Goal: Use online tool/utility: Utilize a website feature to perform a specific function

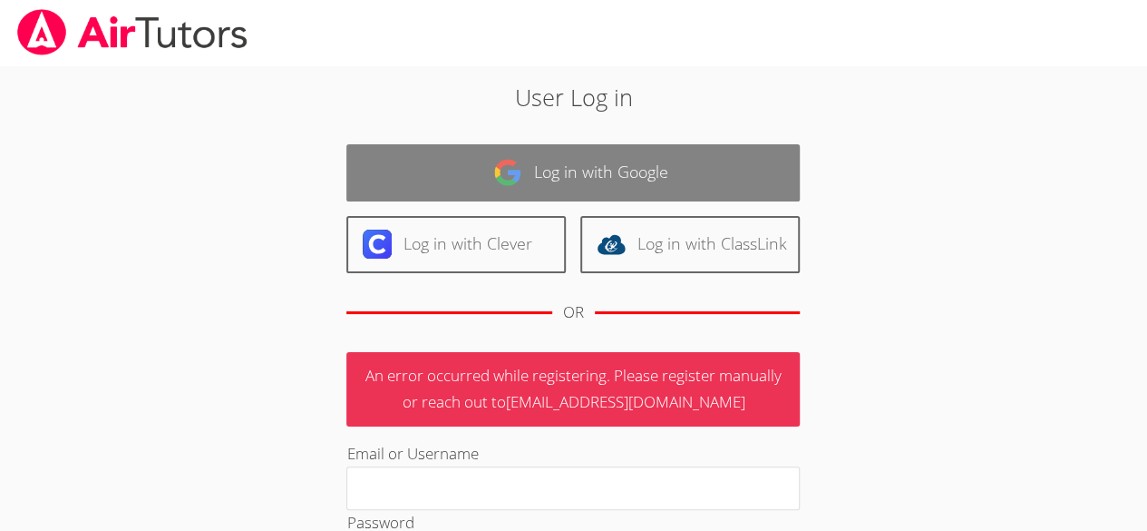
click at [648, 177] on link "Log in with Google" at bounding box center [572, 172] width 453 height 57
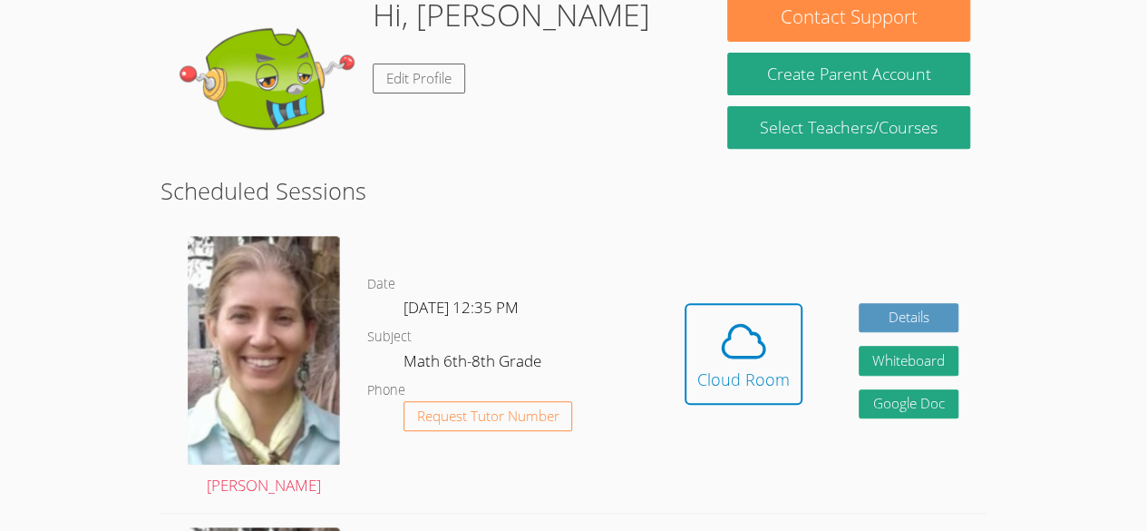
scroll to position [304, 0]
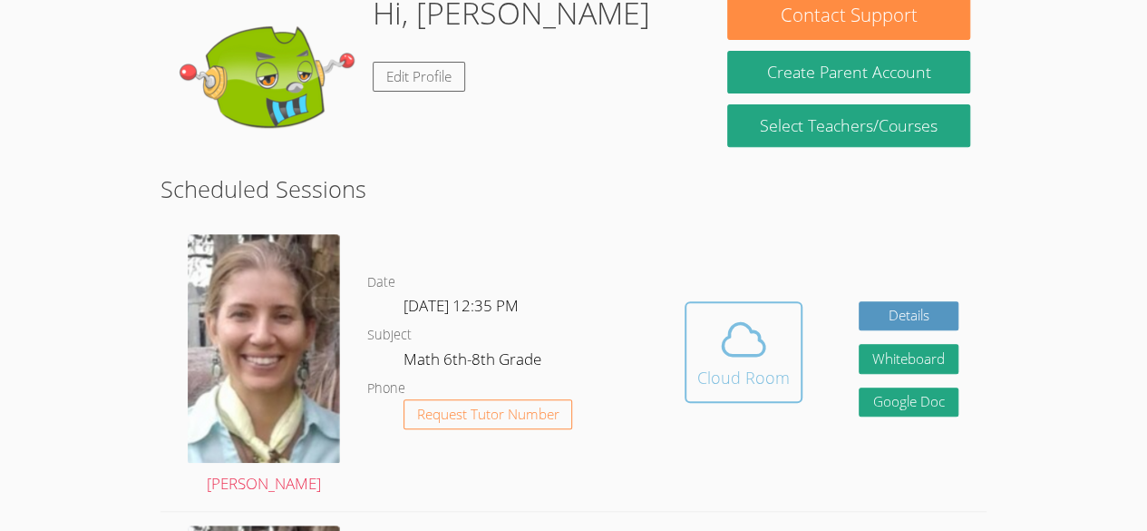
click at [708, 333] on span at bounding box center [743, 339] width 93 height 51
click at [754, 376] on div "Cloud Room" at bounding box center [743, 377] width 93 height 25
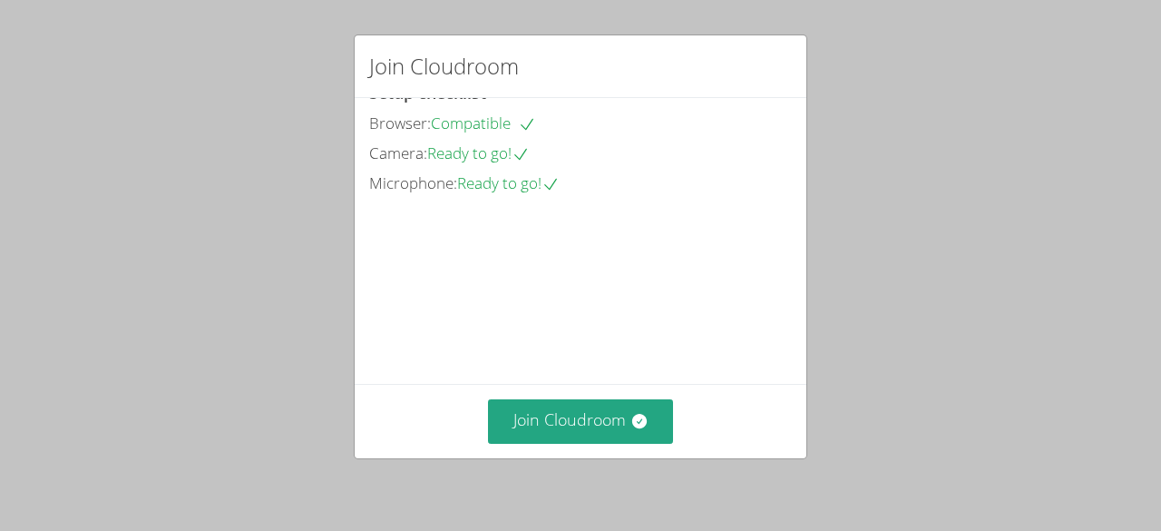
scroll to position [115, 0]
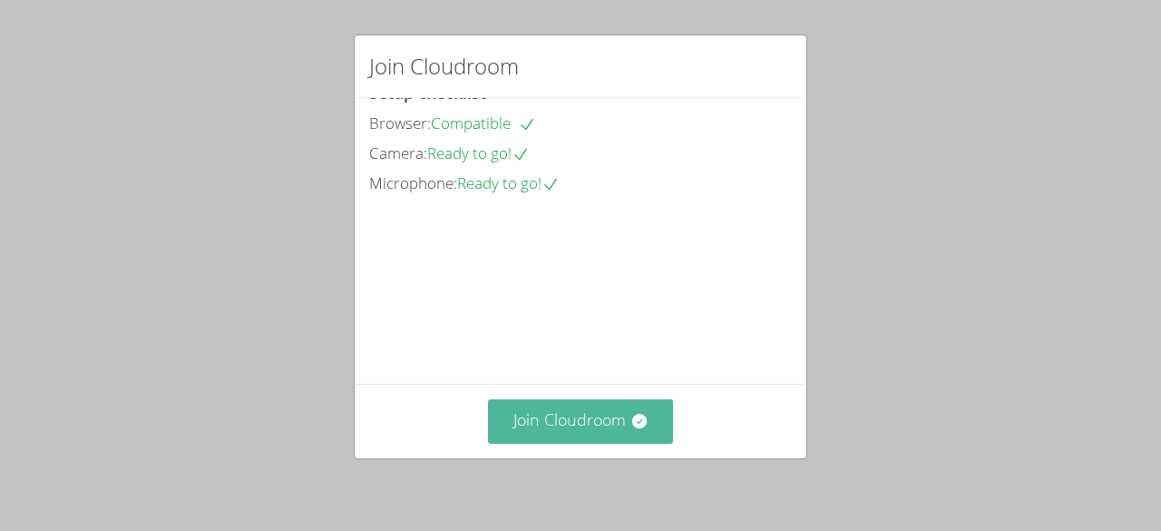
click at [531, 419] on button "Join Cloudroom" at bounding box center [581, 421] width 186 height 44
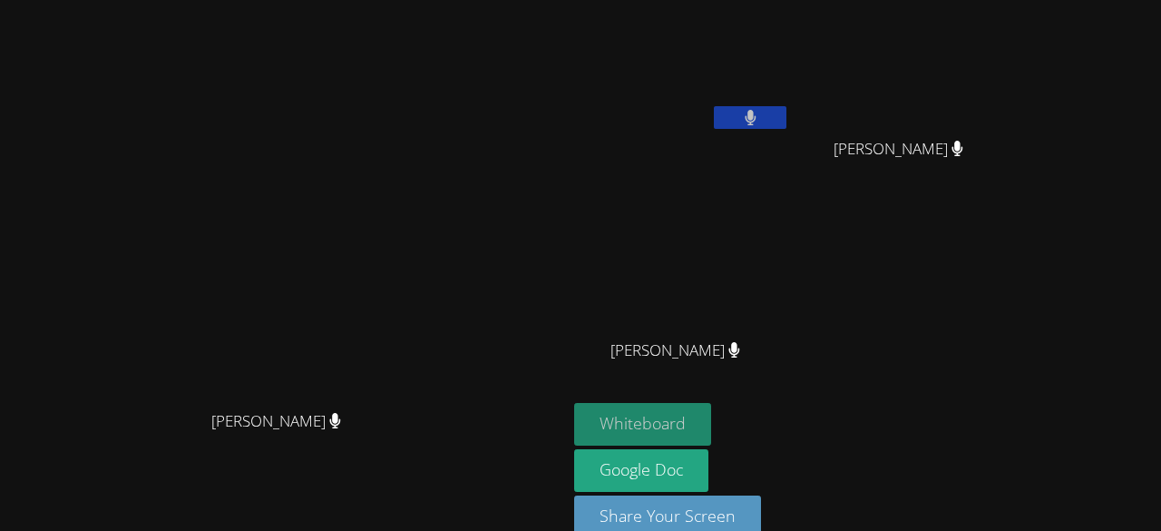
click at [711, 426] on button "Whiteboard" at bounding box center [642, 424] width 137 height 43
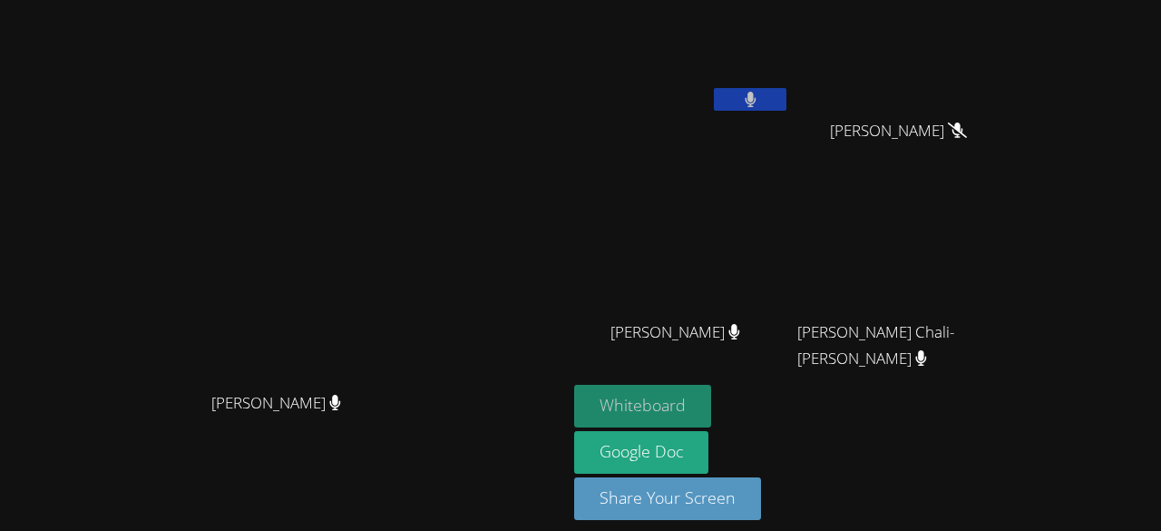
scroll to position [14, 0]
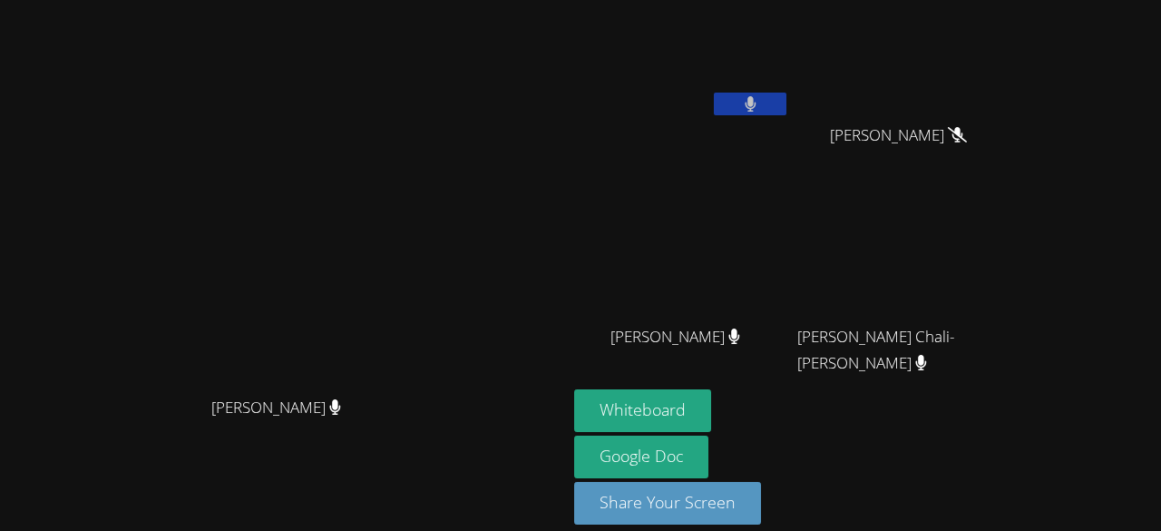
click at [786, 108] on button at bounding box center [750, 104] width 73 height 23
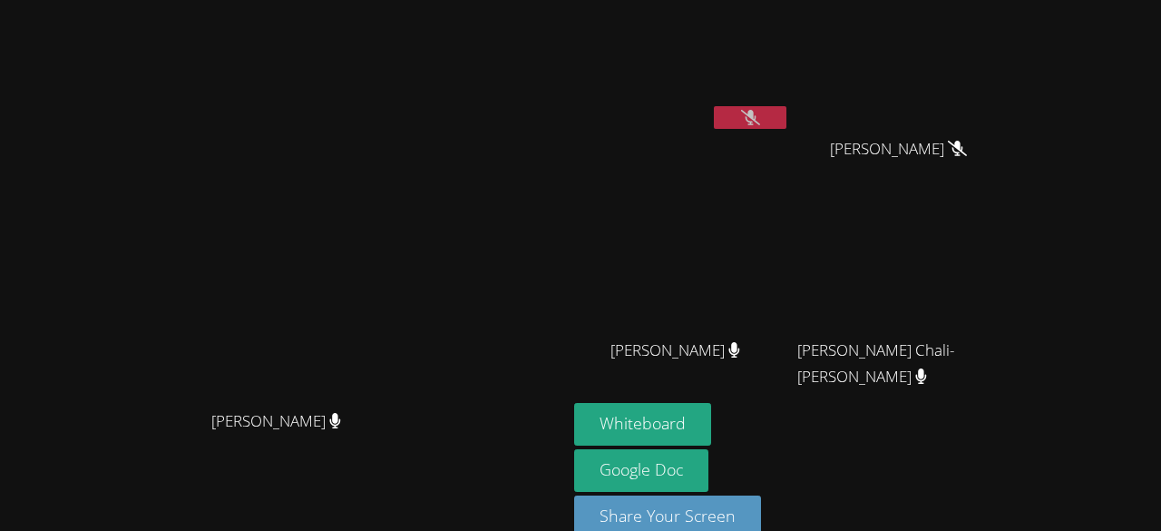
scroll to position [30, 0]
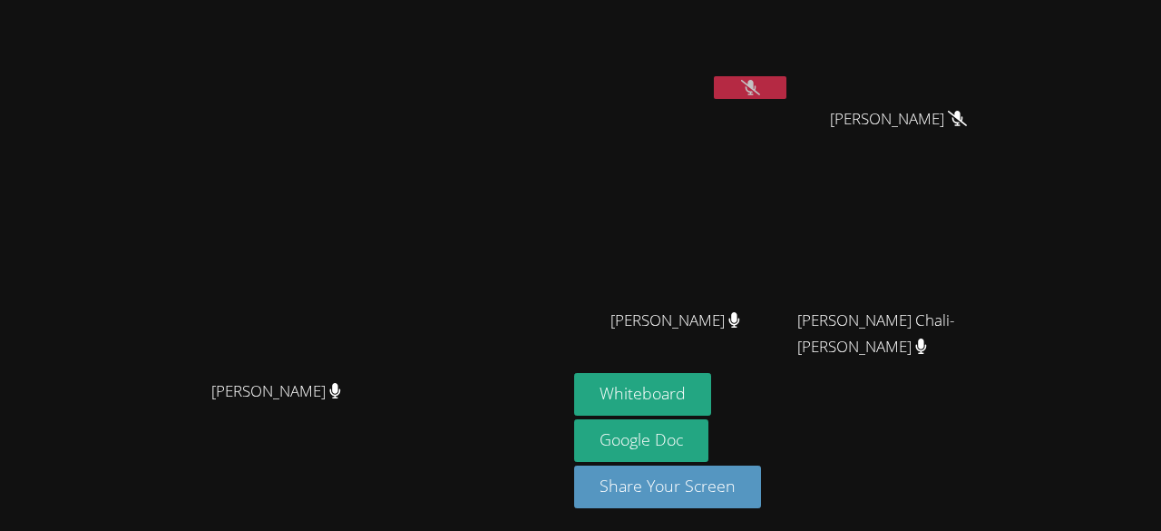
click at [760, 90] on icon at bounding box center [750, 87] width 19 height 15
click at [786, 92] on button at bounding box center [750, 87] width 73 height 23
click at [786, 83] on button at bounding box center [750, 87] width 73 height 23
click at [756, 88] on icon at bounding box center [750, 87] width 11 height 15
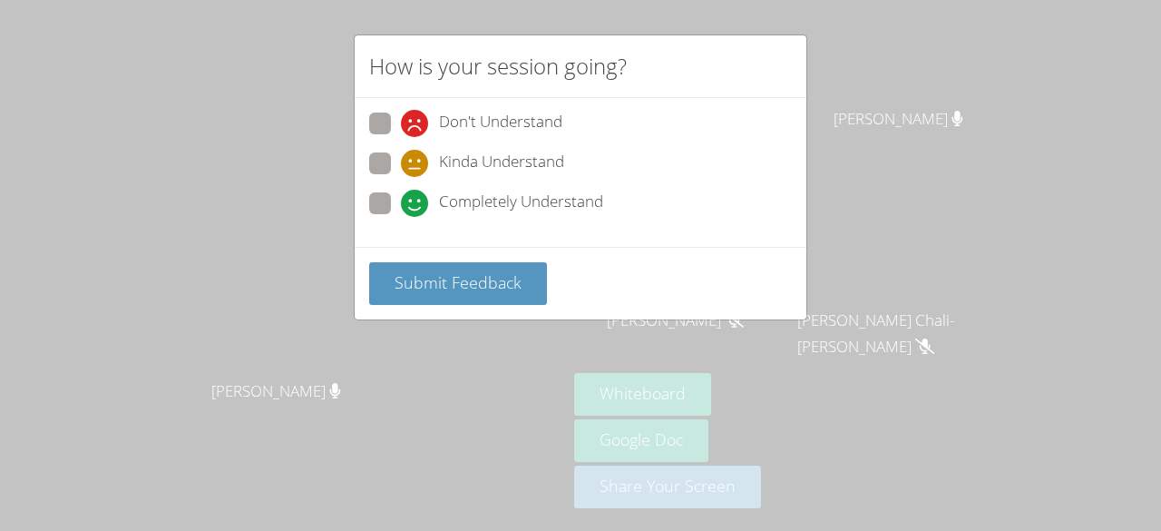
click at [401, 217] on span at bounding box center [401, 217] width 0 height 0
click at [401, 192] on input "Completely Understand" at bounding box center [408, 199] width 15 height 15
radio input "true"
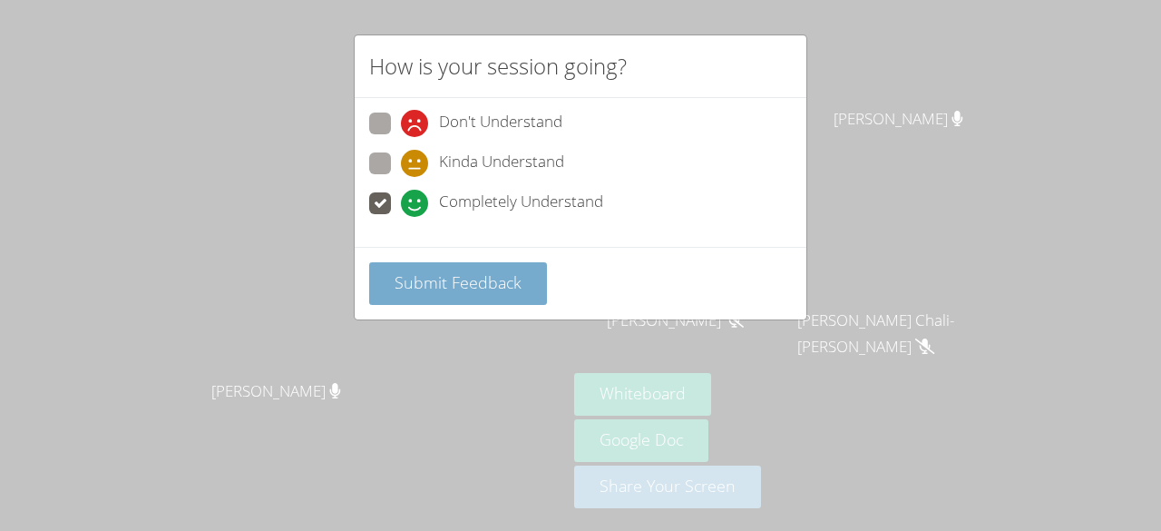
click at [420, 278] on span "Submit Feedback" at bounding box center [458, 282] width 127 height 22
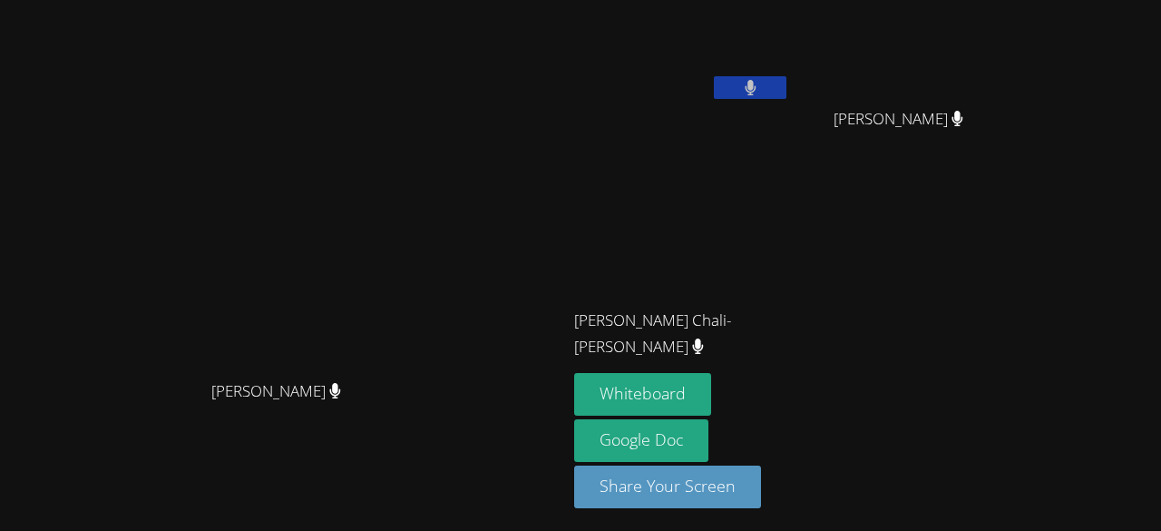
scroll to position [0, 0]
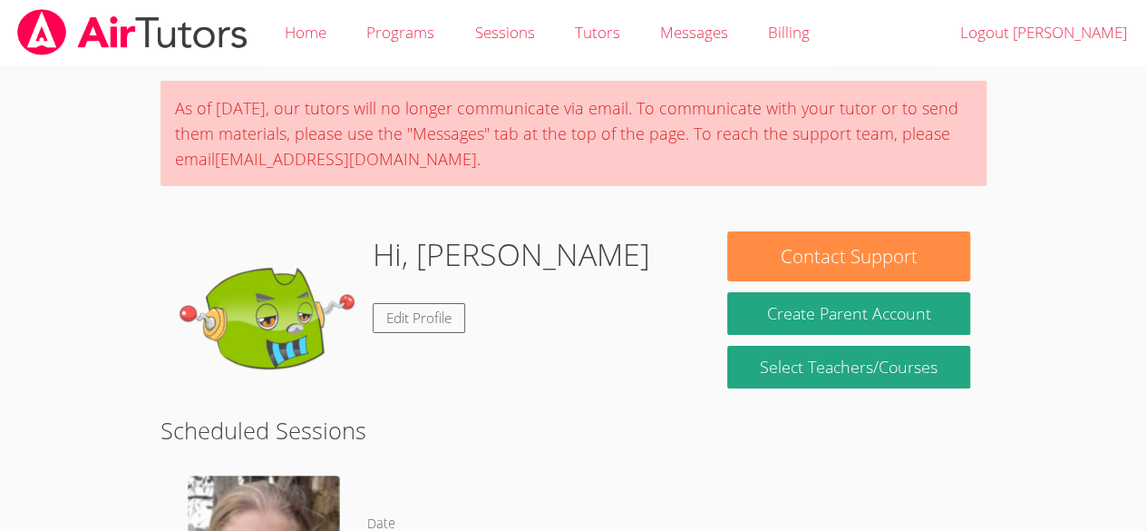
click at [715, 99] on div "As of [DATE], our tutors will no longer communicate via email. To communicate w…" at bounding box center [574, 133] width 826 height 105
